Goal: Communication & Community: Share content

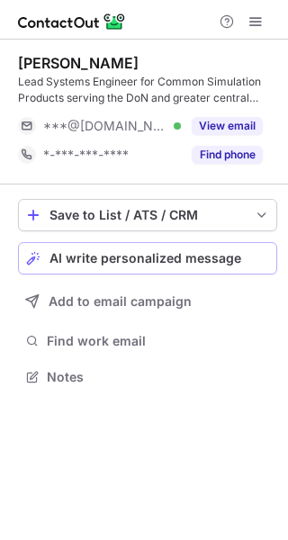
scroll to position [365, 288]
click at [96, 251] on span "AI write personalized message" at bounding box center [146, 258] width 192 height 14
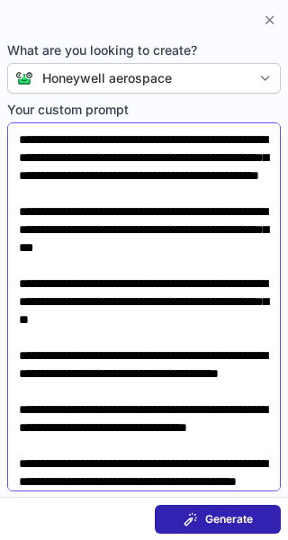
scroll to position [133, 0]
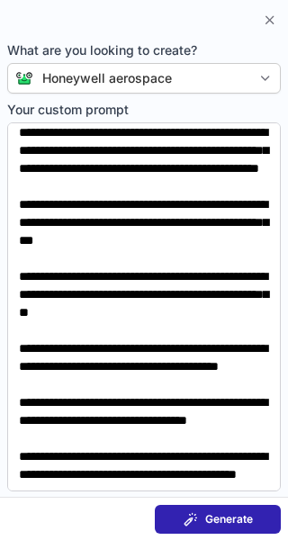
click at [224, 514] on span "Generate" at bounding box center [229, 519] width 48 height 14
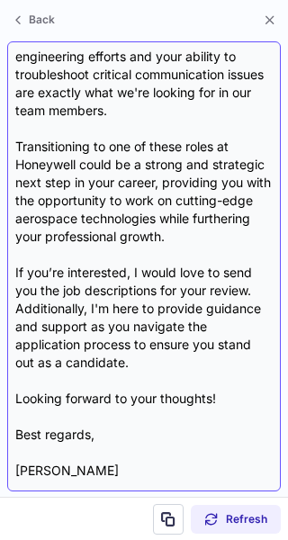
scroll to position [481, 0]
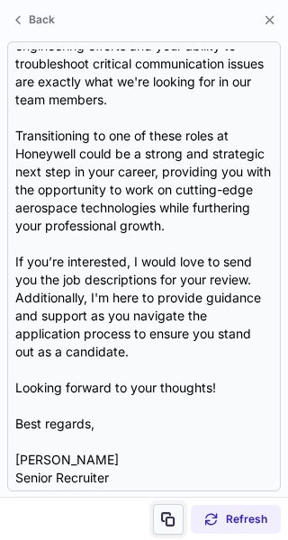
click at [171, 512] on span at bounding box center [168, 519] width 14 height 14
